Goal: Task Accomplishment & Management: Use online tool/utility

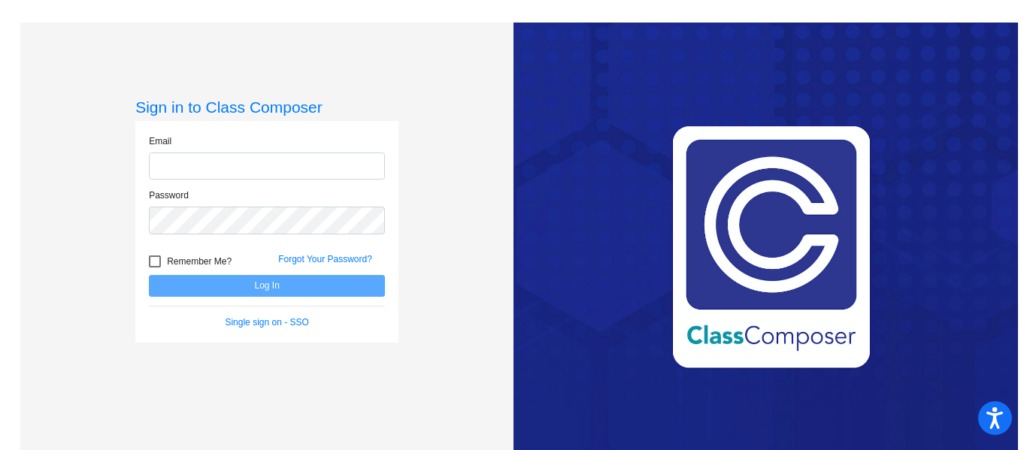
type input "[EMAIL_ADDRESS][PERSON_NAME][DOMAIN_NAME]"
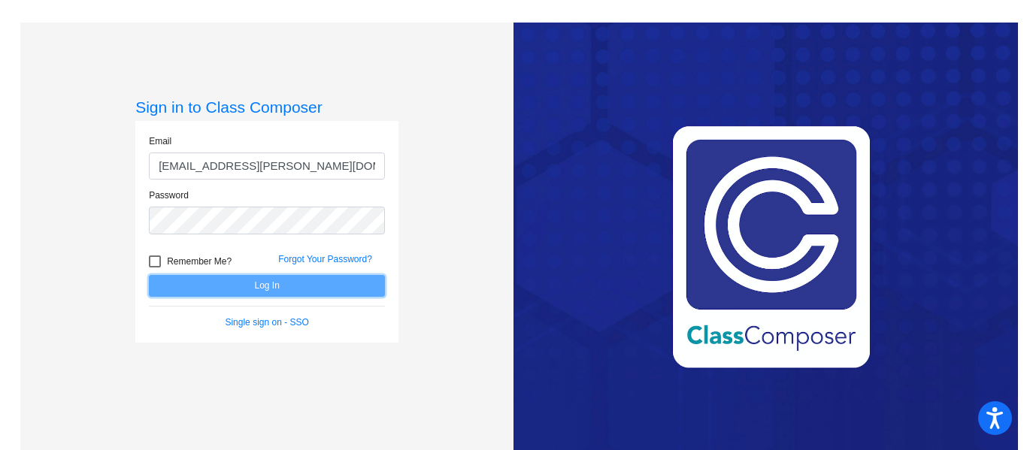
click at [313, 279] on button "Log In" at bounding box center [267, 286] width 236 height 22
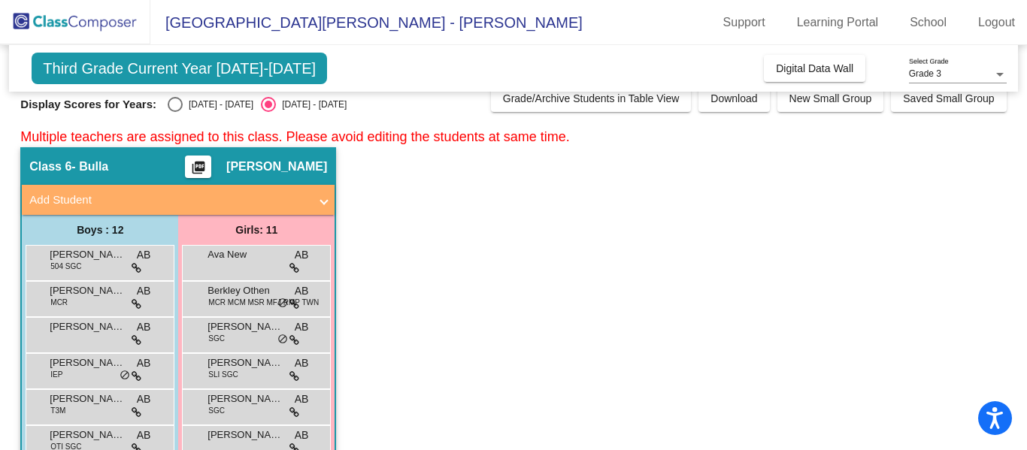
scroll to position [5, 0]
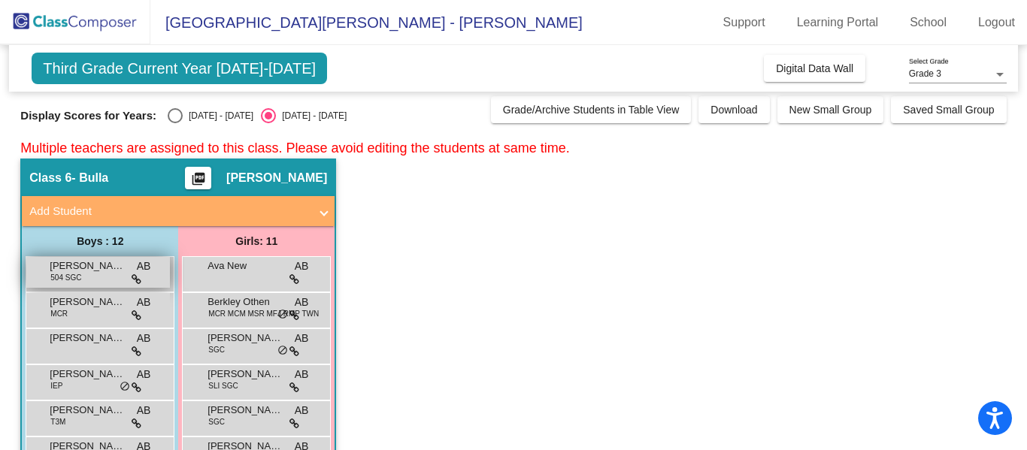
click at [145, 269] on span "AB" at bounding box center [144, 267] width 14 height 16
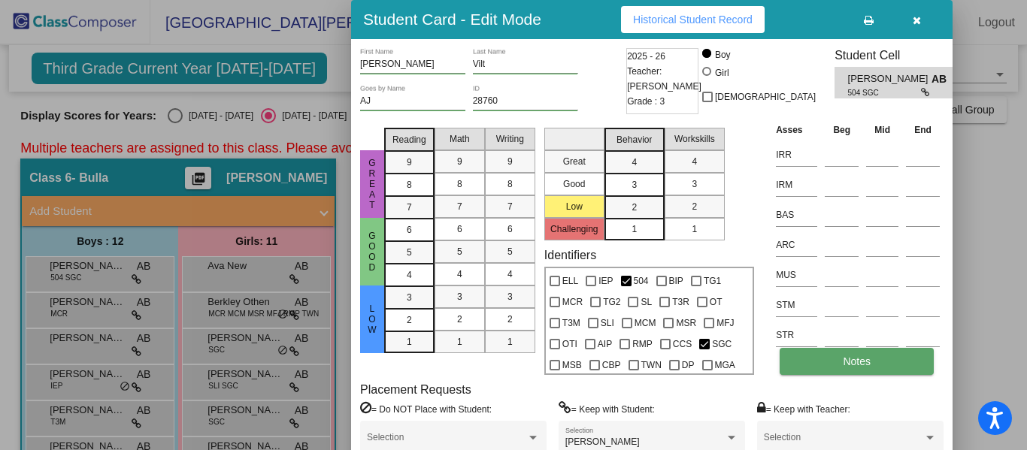
click at [890, 365] on button "Notes" at bounding box center [857, 361] width 154 height 27
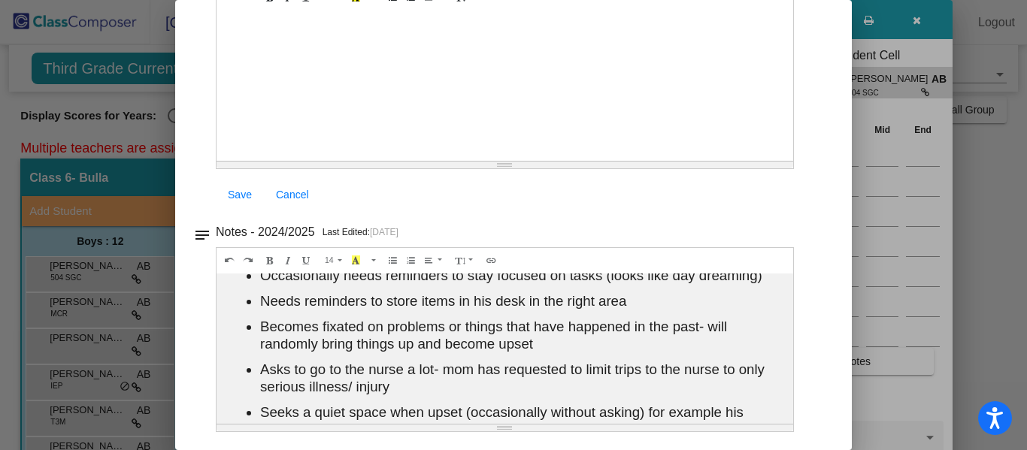
scroll to position [0, 0]
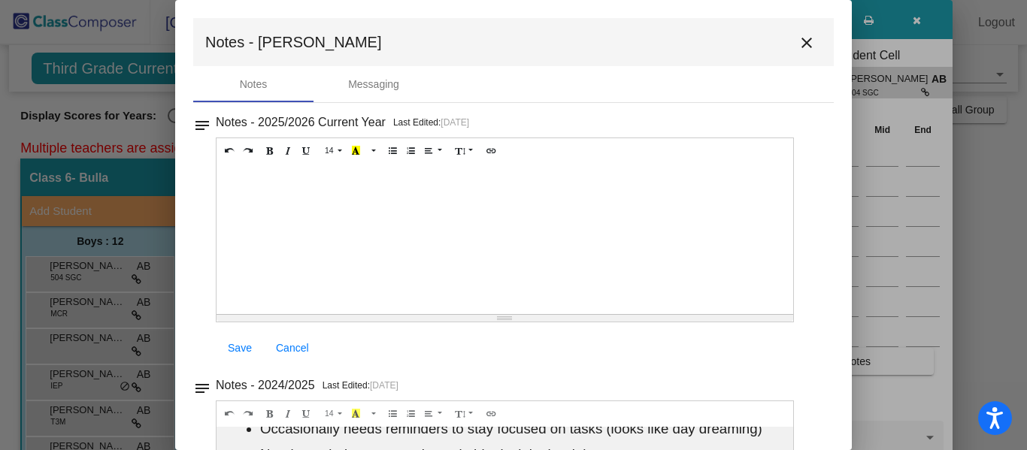
click at [798, 40] on mat-icon "close" at bounding box center [807, 43] width 18 height 18
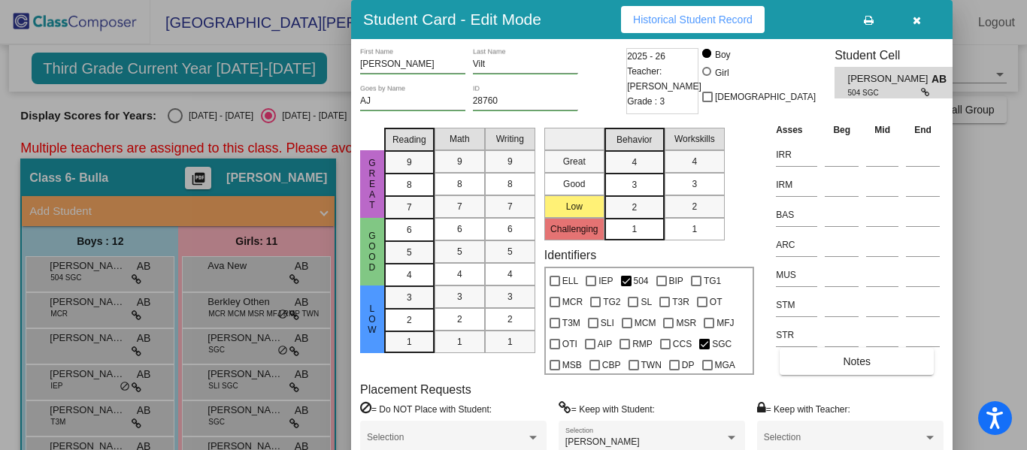
click at [923, 19] on button "button" at bounding box center [917, 19] width 48 height 27
